Goal: Task Accomplishment & Management: Manage account settings

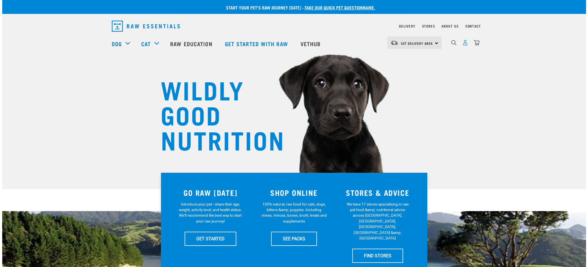
click at [463, 43] on img "dropdown navigation" at bounding box center [466, 43] width 6 height 6
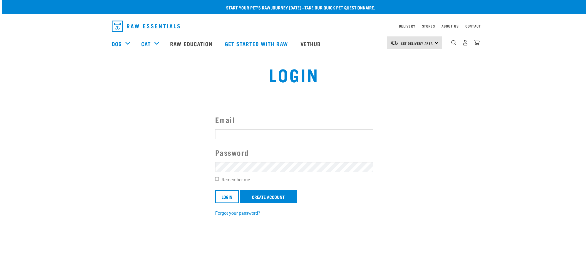
click at [260, 138] on input "Email" at bounding box center [294, 134] width 158 height 10
click at [259, 195] on link "Create Account" at bounding box center [268, 196] width 57 height 13
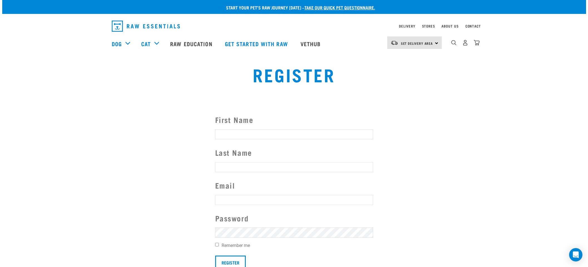
click at [241, 127] on form "First Name Last Name Email Password Remember me Register" at bounding box center [294, 191] width 158 height 155
click at [239, 133] on input "First Name" at bounding box center [294, 134] width 158 height 10
type input "[PERSON_NAME]"
type input "jeanetterapson7@gmail.com"
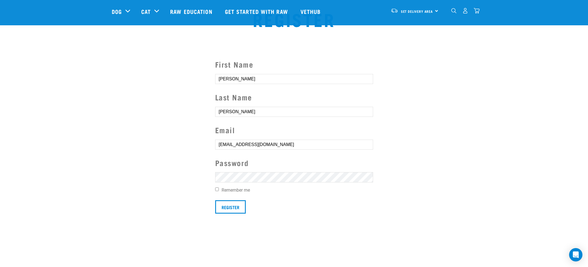
scroll to position [91, 0]
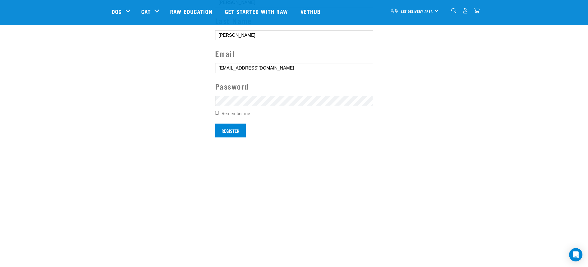
click at [225, 127] on input "Register" at bounding box center [230, 130] width 31 height 13
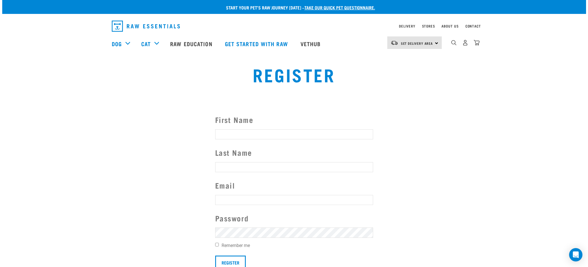
click at [11, 126] on button "delete" at bounding box center [8, 124] width 6 height 6
click at [464, 44] on img "dropdown navigation" at bounding box center [466, 43] width 6 height 6
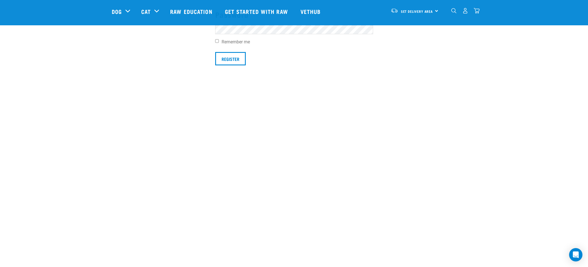
scroll to position [138, 0]
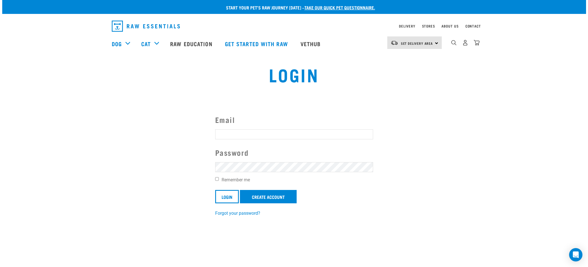
click at [265, 135] on input "Email" at bounding box center [294, 134] width 158 height 10
click at [248, 212] on link "Forgot your password?" at bounding box center [237, 213] width 45 height 5
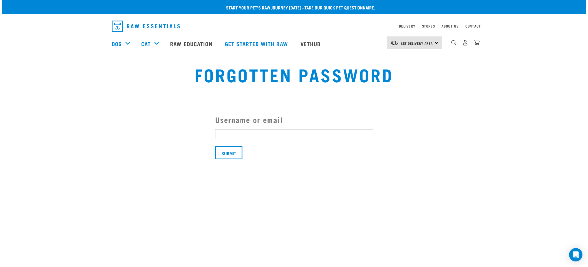
click at [249, 137] on input "Username or email" at bounding box center [294, 134] width 158 height 10
type input "jeanetterapson7@gmail.com"
click at [237, 154] on input "Submit" at bounding box center [228, 152] width 27 height 13
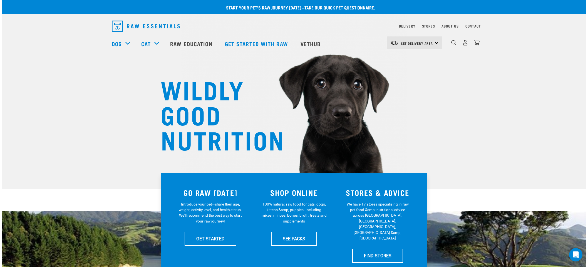
click at [177, 96] on h1 "WILDLY GOOD NUTRITION" at bounding box center [216, 113] width 111 height 75
click at [10, 57] on div "×" at bounding box center [294, 56] width 584 height 3
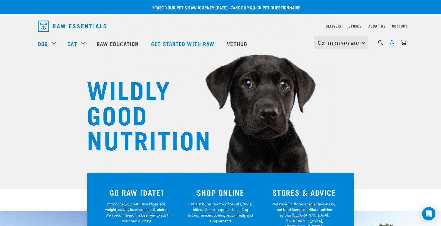
click at [391, 45] on img "dropdown navigation" at bounding box center [392, 43] width 6 height 6
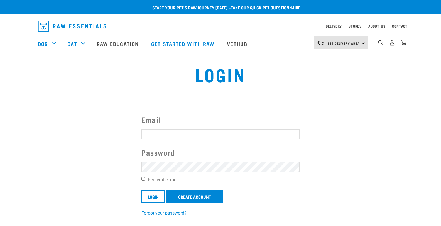
click at [169, 135] on input "Email" at bounding box center [220, 134] width 158 height 10
click at [199, 108] on section "Email Password Remember me Login Create Account Forgot your password?" at bounding box center [220, 161] width 441 height 123
click at [98, 81] on h1 "Login" at bounding box center [220, 74] width 274 height 20
click at [409, 77] on div "Login" at bounding box center [220, 79] width 434 height 36
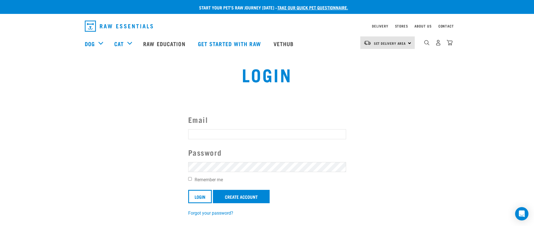
click at [117, 116] on section "Email Password Remember me Login Create Account Forgot your password?" at bounding box center [267, 161] width 534 height 123
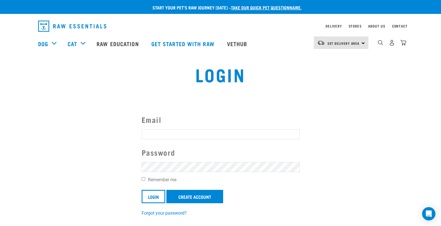
click at [122, 71] on h1 "Login" at bounding box center [220, 74] width 274 height 20
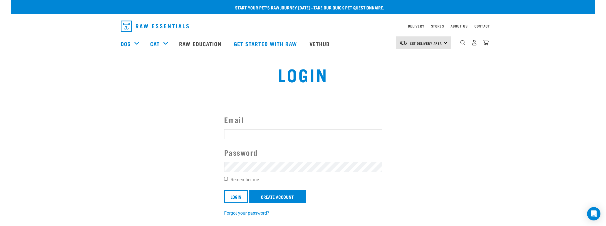
click at [440, 102] on section "Email Password Remember me Login Create Account Forgot your password?" at bounding box center [303, 161] width 584 height 123
